Goal: Task Accomplishment & Management: Complete application form

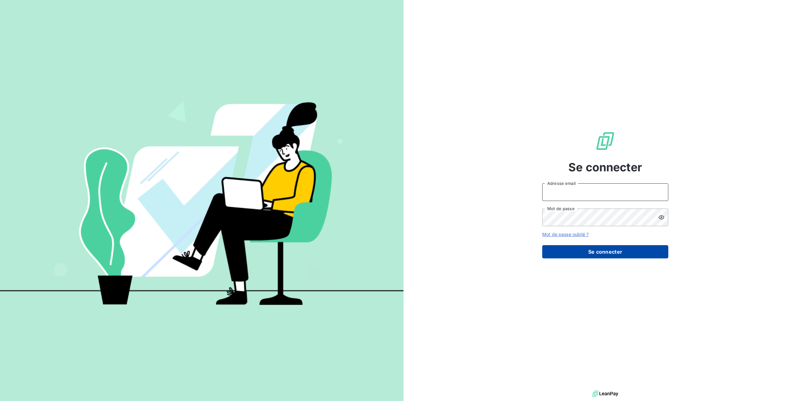
type input "[EMAIL_ADDRESS][DOMAIN_NAME]"
click at [613, 251] on button "Se connecter" at bounding box center [605, 251] width 126 height 13
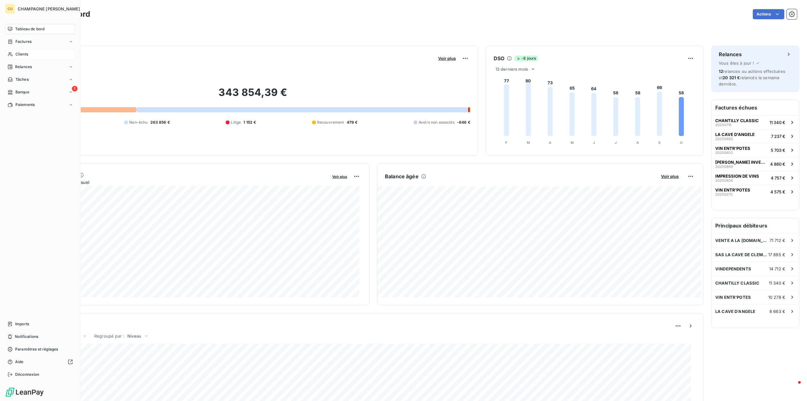
click at [21, 53] on span "Clients" at bounding box center [21, 54] width 13 height 6
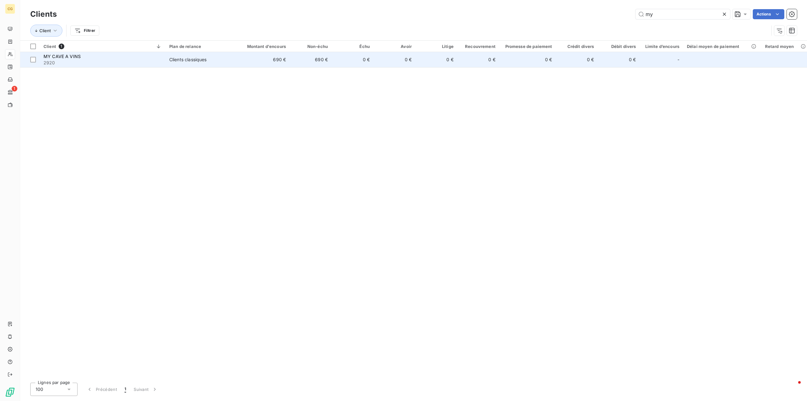
type input "my"
click at [184, 59] on div "Clients classiques" at bounding box center [187, 59] width 37 height 6
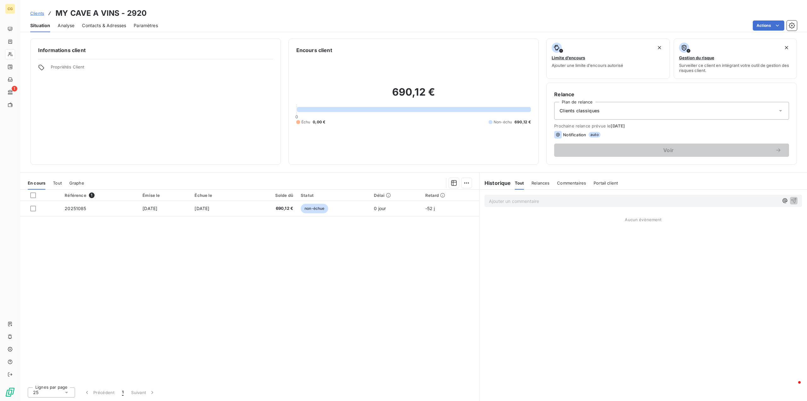
click at [112, 27] on span "Contacts & Adresses" at bounding box center [104, 25] width 44 height 6
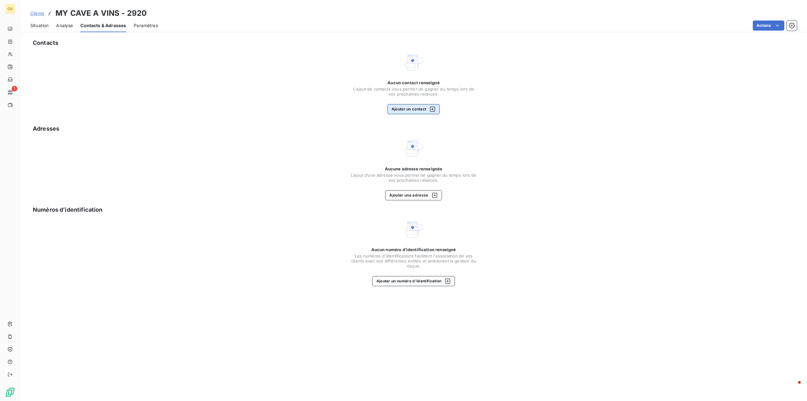
click at [401, 108] on button "Ajouter un contact" at bounding box center [413, 109] width 53 height 10
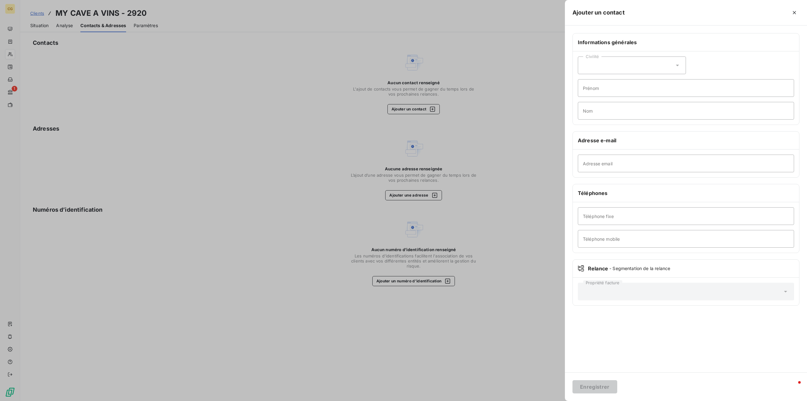
click at [672, 66] on div "Civilité" at bounding box center [632, 65] width 108 height 18
click at [583, 92] on input "radio" at bounding box center [584, 92] width 6 height 6
click at [588, 89] on input "Prénom" at bounding box center [686, 88] width 216 height 18
type input "[PERSON_NAME]"
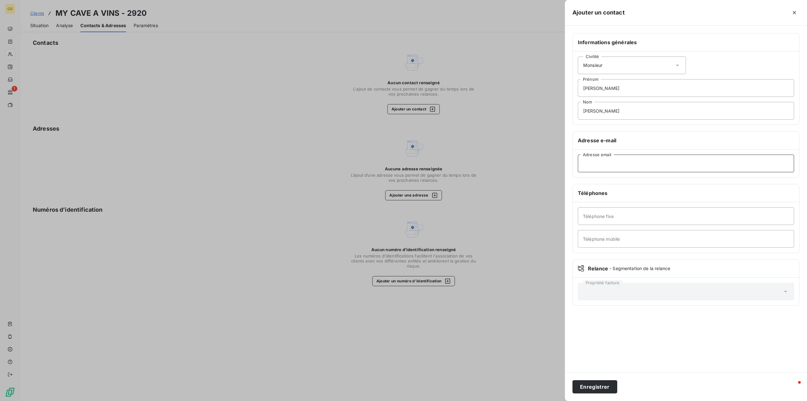
click at [596, 167] on input "Adresse email" at bounding box center [686, 163] width 216 height 18
type input "[EMAIL_ADDRESS][DOMAIN_NAME]"
click at [604, 387] on button "Enregistrer" at bounding box center [594, 386] width 45 height 13
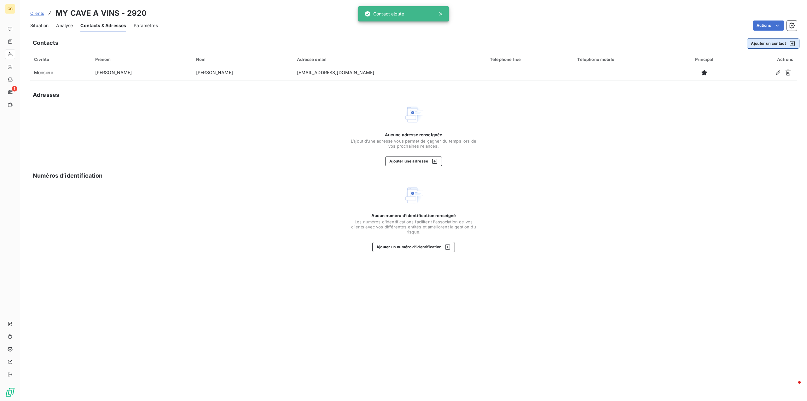
click at [778, 44] on button "Ajouter un contact" at bounding box center [773, 43] width 53 height 10
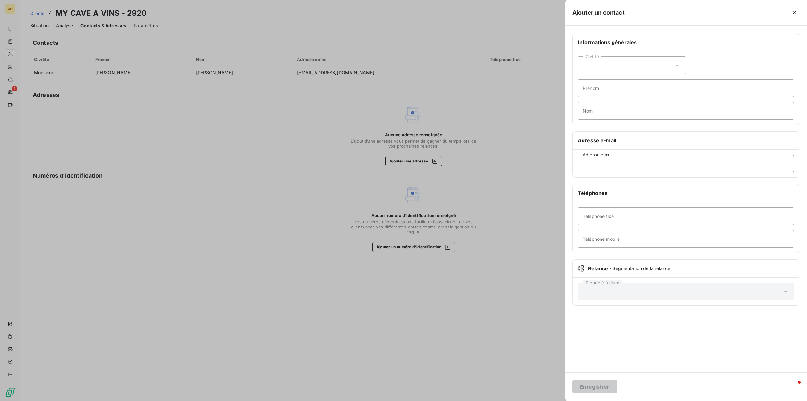
click at [598, 162] on input "Adresse email" at bounding box center [686, 163] width 216 height 18
type input "[EMAIL_ADDRESS][DOMAIN_NAME]"
click at [590, 385] on button "Enregistrer" at bounding box center [594, 386] width 45 height 13
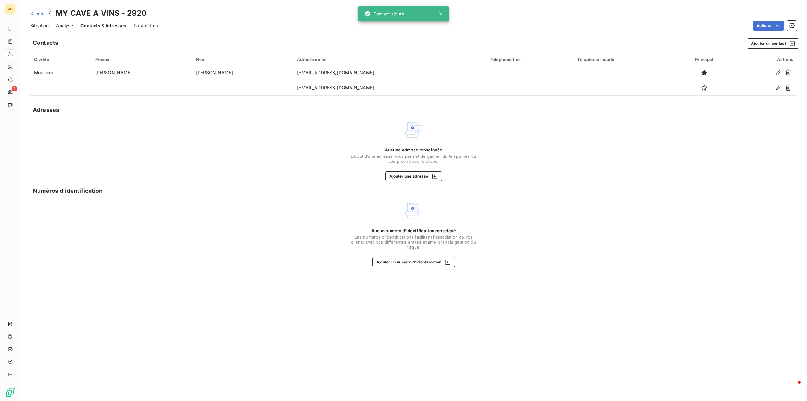
click at [38, 13] on span "Clients" at bounding box center [37, 13] width 14 height 5
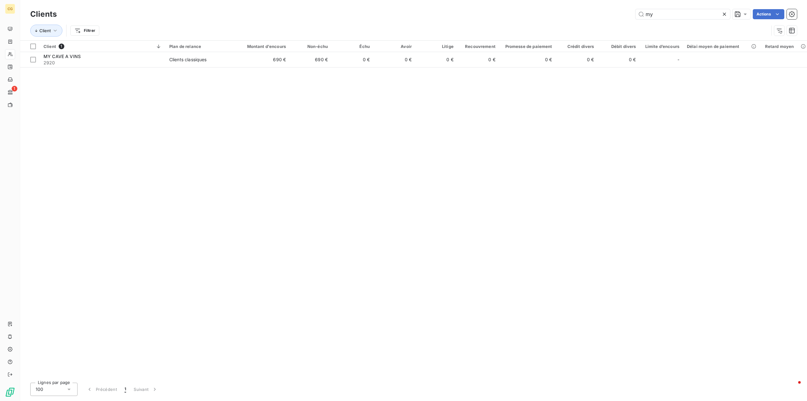
click at [722, 13] on icon at bounding box center [724, 14] width 6 height 6
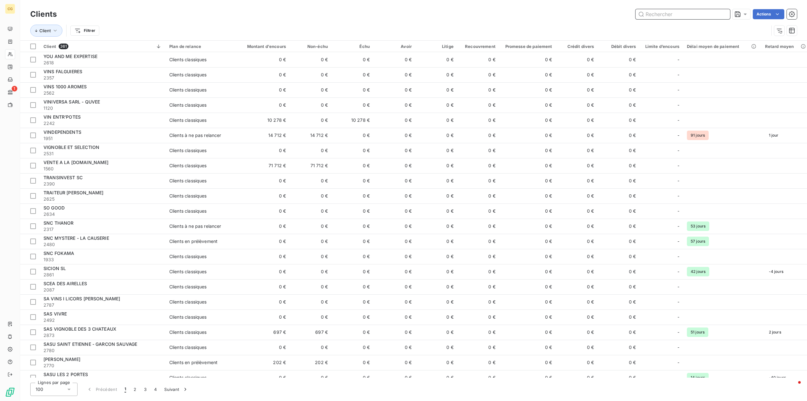
click at [678, 13] on input "text" at bounding box center [682, 14] width 95 height 10
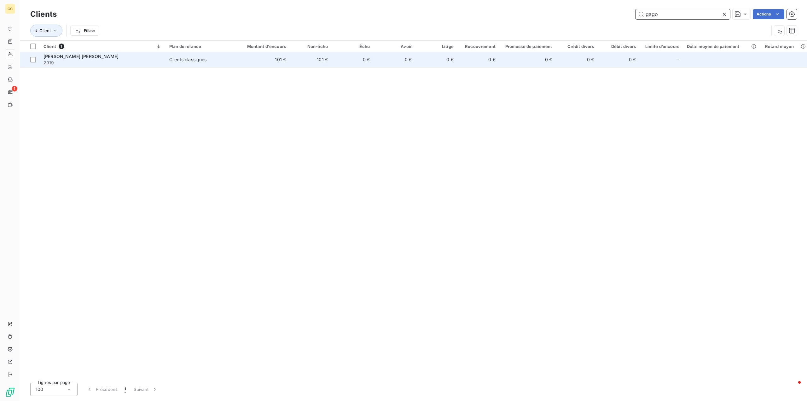
type input "gago"
click at [192, 59] on div "Clients classiques" at bounding box center [187, 59] width 37 height 6
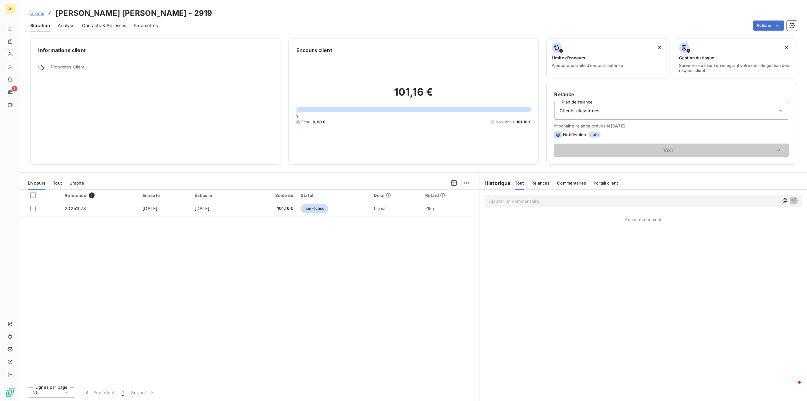
click at [97, 25] on span "Contacts & Adresses" at bounding box center [104, 25] width 44 height 6
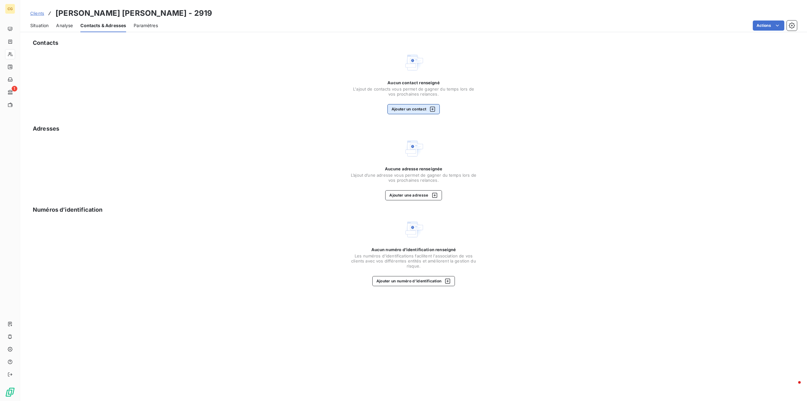
click at [412, 109] on button "Ajouter un contact" at bounding box center [413, 109] width 53 height 10
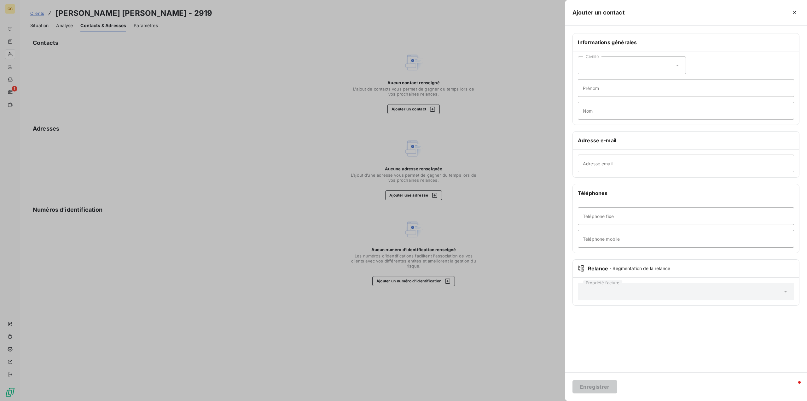
click at [671, 60] on div "Civilité" at bounding box center [632, 65] width 108 height 18
click at [585, 91] on input "radio" at bounding box center [584, 92] width 6 height 6
click at [588, 88] on input "Prénom" at bounding box center [686, 88] width 216 height 18
type input "[PERSON_NAME]"
click at [592, 114] on input "Nom" at bounding box center [686, 111] width 216 height 18
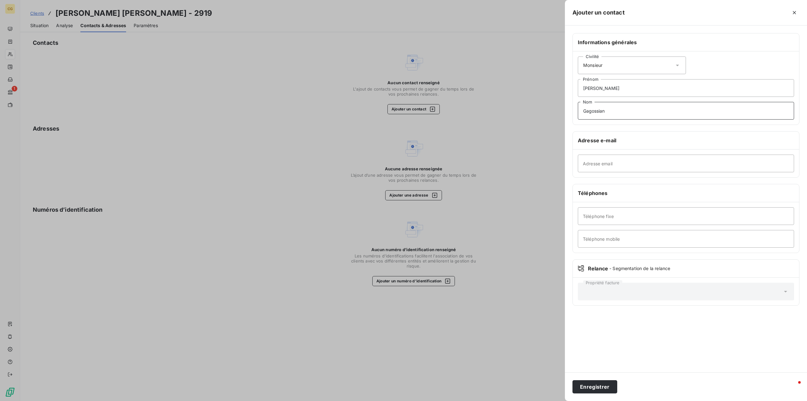
type input "Gagossian"
click at [596, 168] on input "Adresse email" at bounding box center [686, 163] width 216 height 18
type input "[EMAIL_ADDRESS][DOMAIN_NAME]"
click at [594, 386] on button "Enregistrer" at bounding box center [594, 386] width 45 height 13
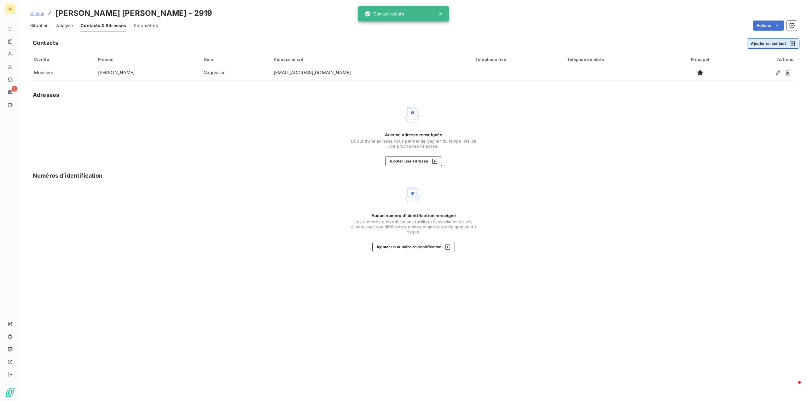
click at [760, 43] on button "Ajouter un contact" at bounding box center [773, 43] width 53 height 10
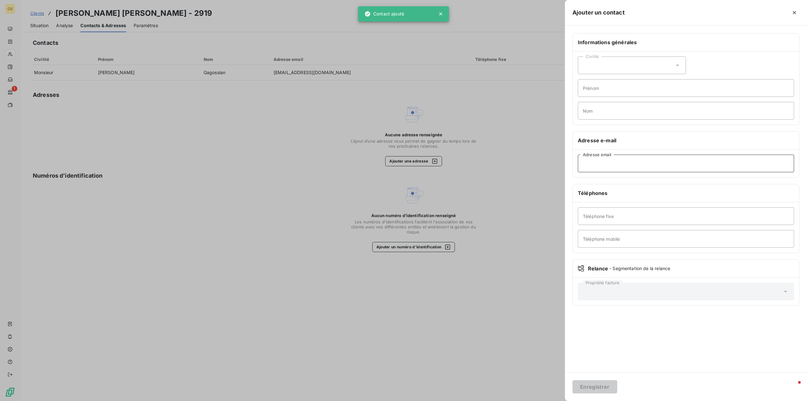
click at [604, 166] on input "Adresse email" at bounding box center [686, 163] width 216 height 18
type input "[EMAIL_ADDRESS][DOMAIN_NAME]"
click at [595, 384] on button "Enregistrer" at bounding box center [594, 386] width 45 height 13
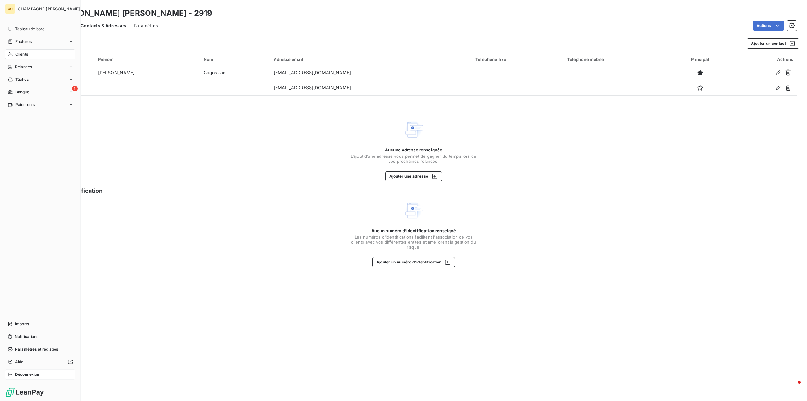
click at [25, 374] on span "Déconnexion" at bounding box center [27, 374] width 24 height 6
